Goal: Information Seeking & Learning: Learn about a topic

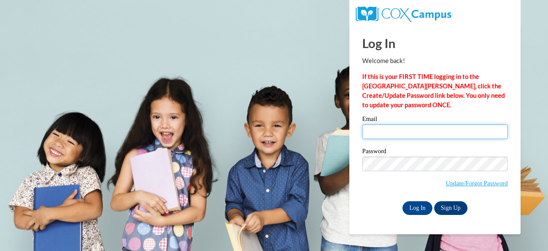
click at [443, 134] on input "Email" at bounding box center [435, 131] width 146 height 15
click at [442, 133] on input "Email" at bounding box center [435, 131] width 146 height 15
type input "leslewis@augusta.edu"
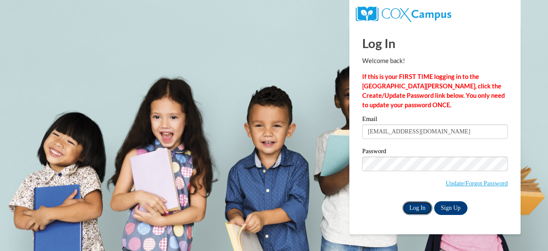
click at [417, 204] on input "Log In" at bounding box center [418, 208] width 30 height 14
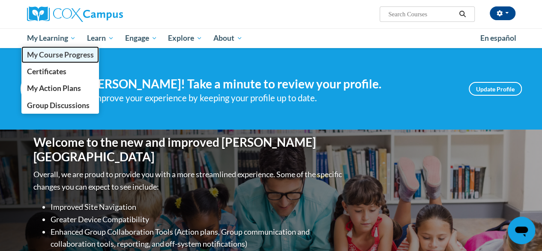
click at [66, 54] on span "My Course Progress" at bounding box center [60, 54] width 67 height 9
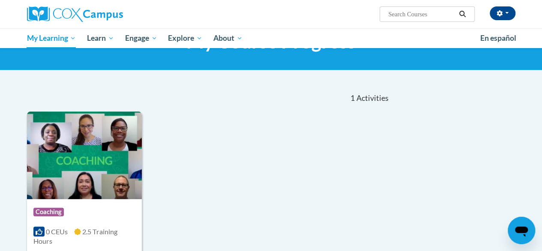
scroll to position [43, 0]
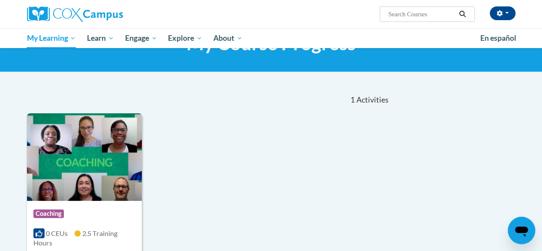
click at [78, 157] on img at bounding box center [84, 156] width 115 height 87
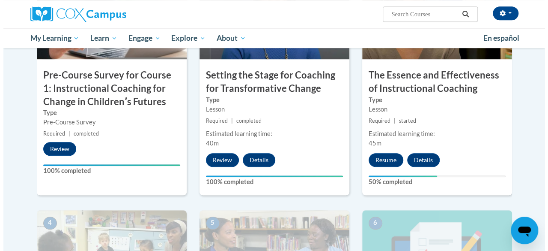
scroll to position [257, 0]
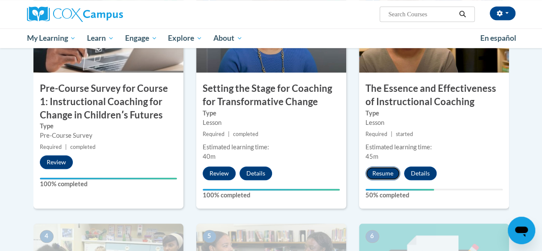
click at [384, 170] on button "Resume" at bounding box center [382, 173] width 35 height 14
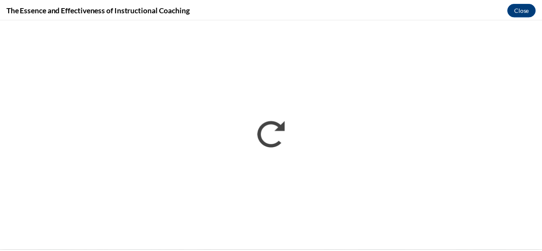
scroll to position [0, 0]
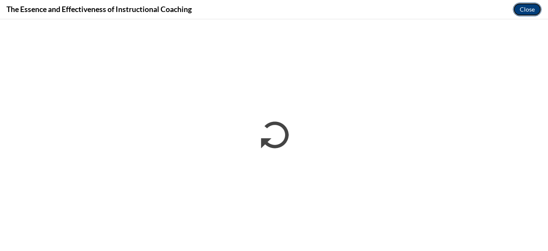
click at [531, 5] on button "Close" at bounding box center [527, 10] width 29 height 14
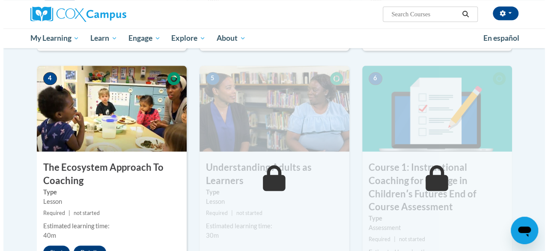
scroll to position [428, 0]
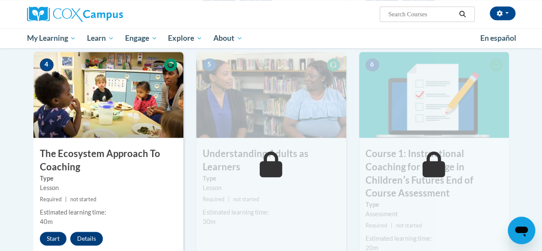
click at [111, 103] on img at bounding box center [108, 95] width 150 height 86
click at [51, 236] on button "Start" at bounding box center [53, 238] width 27 height 14
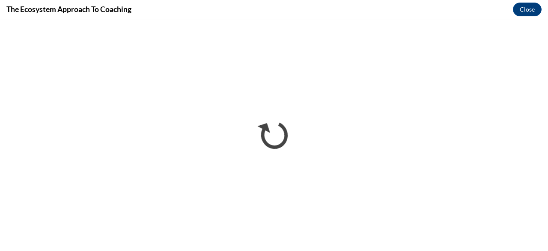
scroll to position [0, 0]
